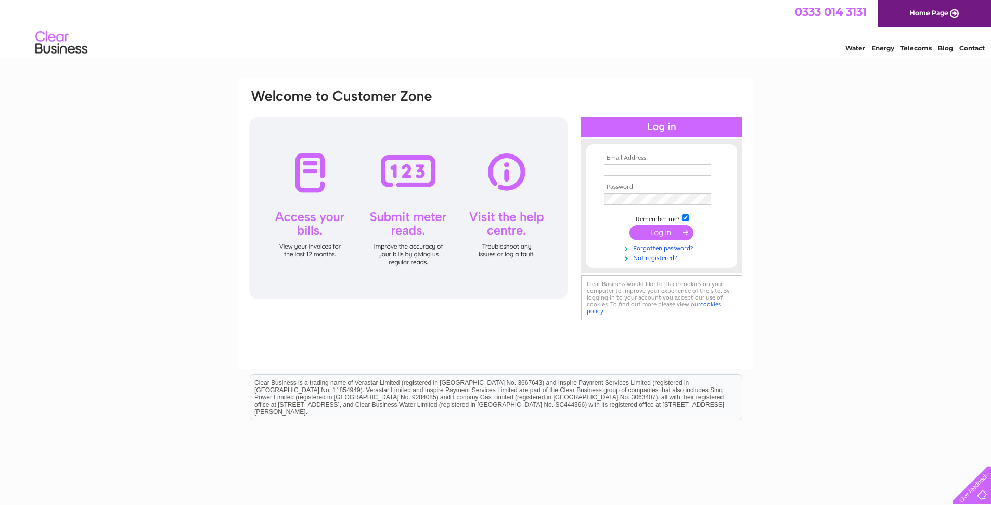
click at [609, 171] on input "text" at bounding box center [657, 169] width 107 height 11
type input "[EMAIL_ADDRESS][DOMAIN_NAME]"
click at [663, 237] on input "submit" at bounding box center [661, 233] width 64 height 15
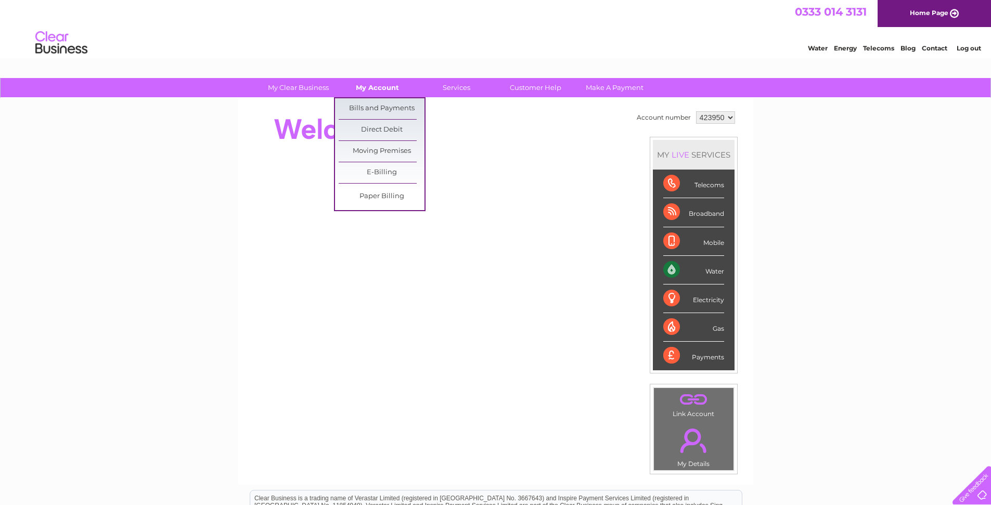
click at [366, 87] on link "My Account" at bounding box center [377, 87] width 86 height 19
click at [387, 114] on link "Bills and Payments" at bounding box center [381, 108] width 86 height 21
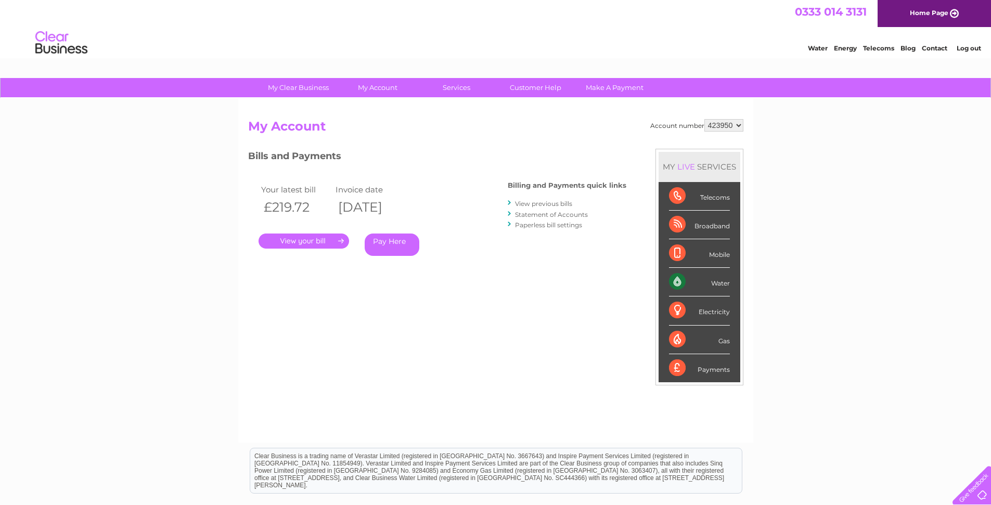
click at [557, 204] on link "View previous bills" at bounding box center [543, 204] width 57 height 8
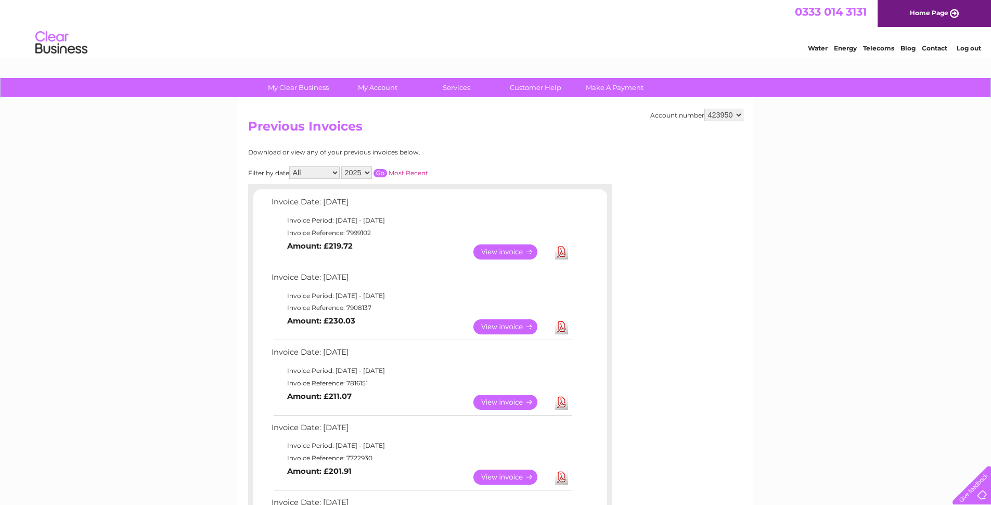
click at [561, 253] on link "Download" at bounding box center [561, 251] width 13 height 15
click at [560, 330] on link "Download" at bounding box center [561, 326] width 13 height 15
click at [561, 405] on link "Download" at bounding box center [561, 402] width 13 height 15
drag, startPoint x: 559, startPoint y: 479, endPoint x: 422, endPoint y: 187, distance: 323.1
click at [559, 478] on link "Download" at bounding box center [561, 477] width 13 height 15
